Goal: Navigation & Orientation: Find specific page/section

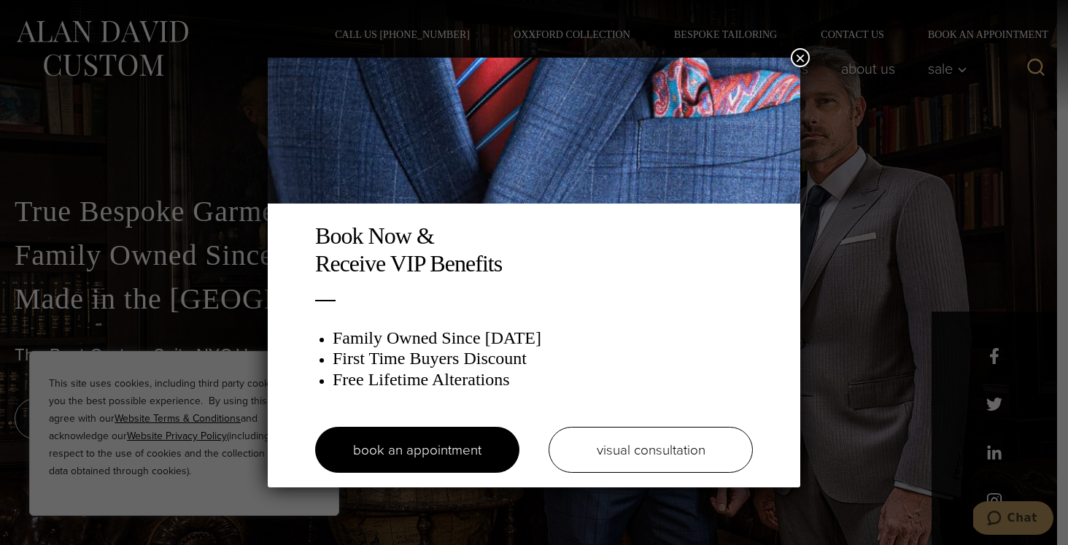
click at [145, 256] on div "Book Now & Receive VIP Benefits Family Owned Since [DATE] First Time Buyers Dis…" at bounding box center [534, 272] width 1068 height 545
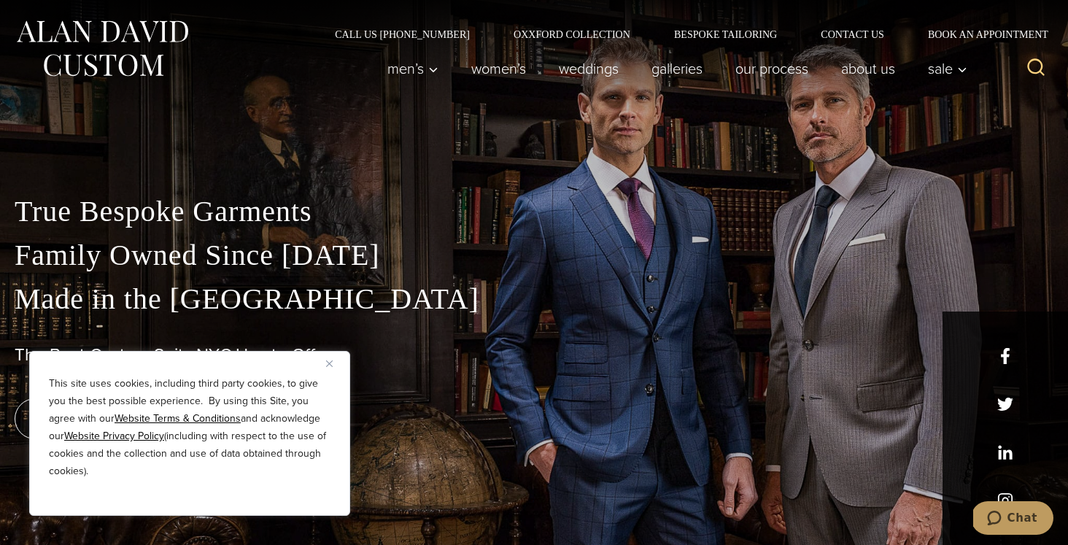
click at [335, 366] on button "Close" at bounding box center [335, 364] width 18 height 18
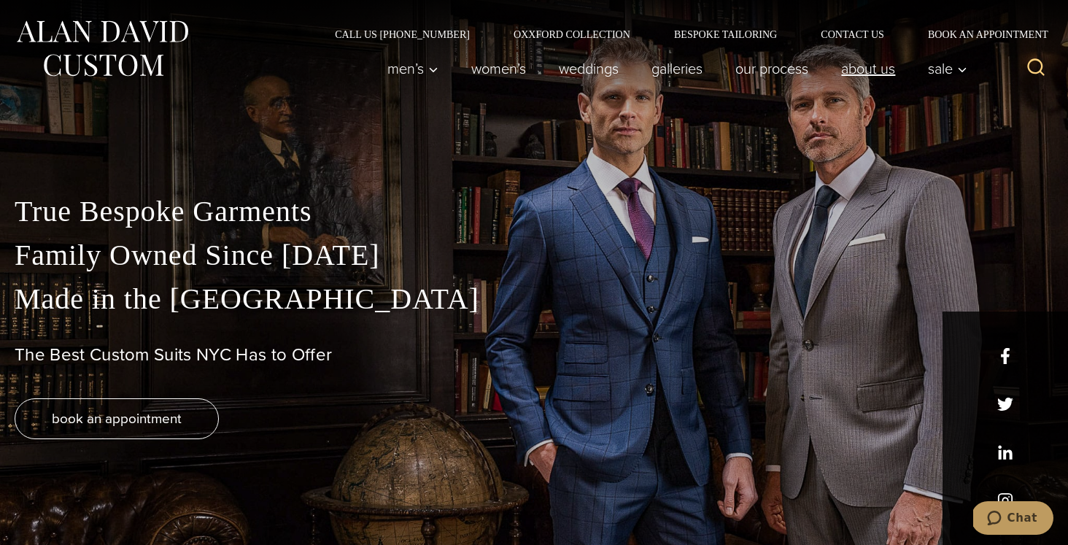
click at [860, 75] on link "About Us" at bounding box center [868, 68] width 87 height 29
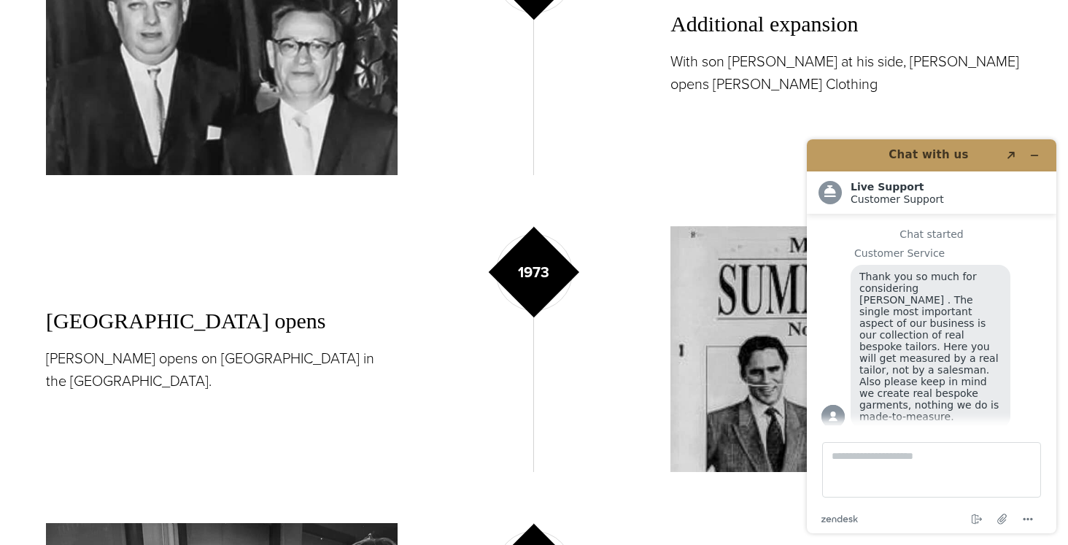
scroll to position [1640, 0]
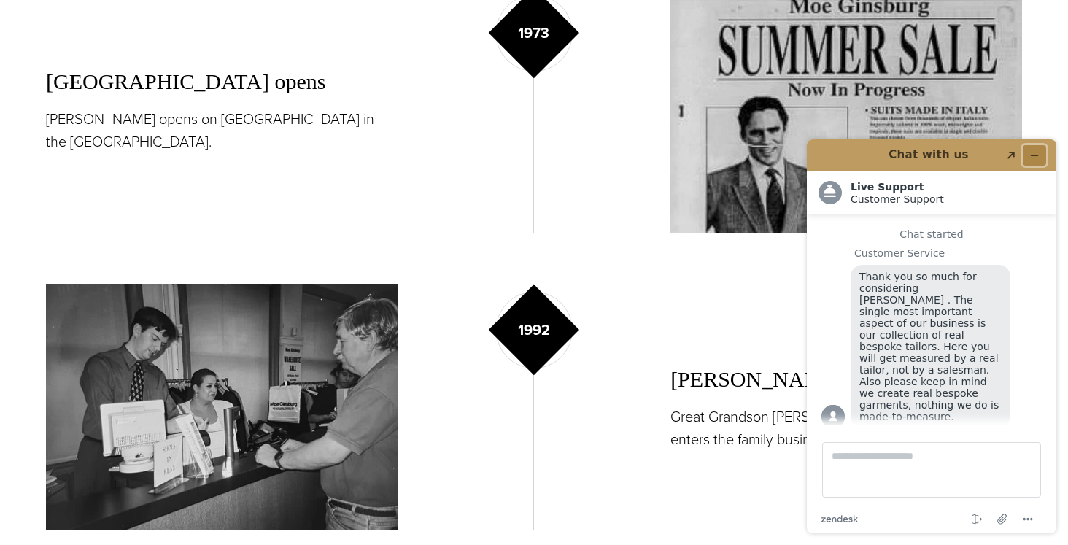
click at [1033, 153] on icon "Minimize widget" at bounding box center [1035, 155] width 10 height 10
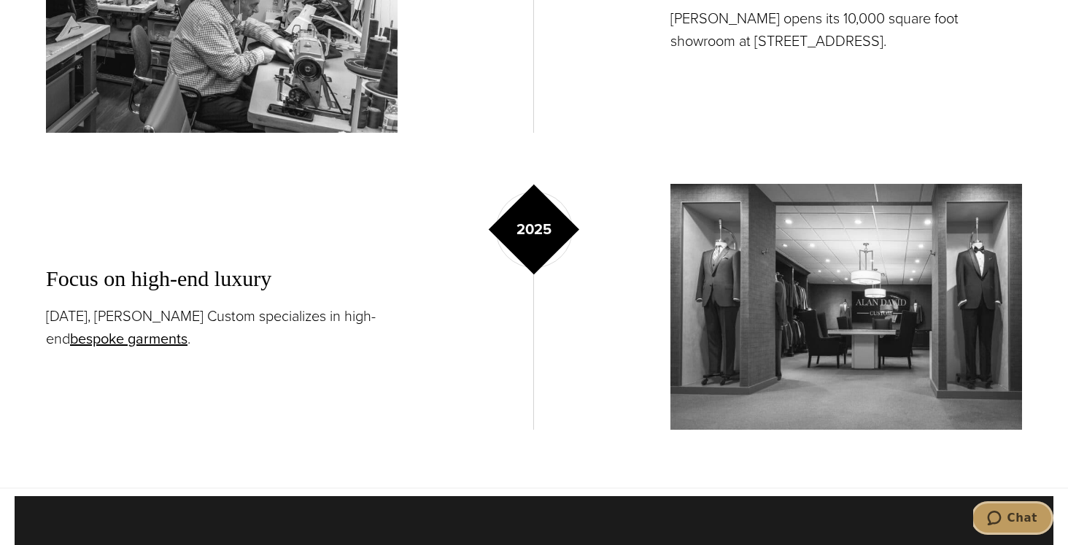
scroll to position [3394, 0]
